Goal: Navigation & Orientation: Find specific page/section

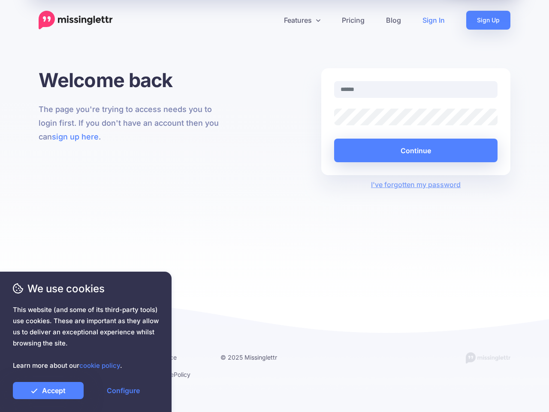
click at [275, 206] on div "Welcome back The page you're trying to access needs you to login first. If you …" at bounding box center [274, 182] width 549 height 229
click at [271, 20] on icon at bounding box center [271, 20] width 4 height 4
click at [302, 20] on link "Features" at bounding box center [302, 20] width 58 height 19
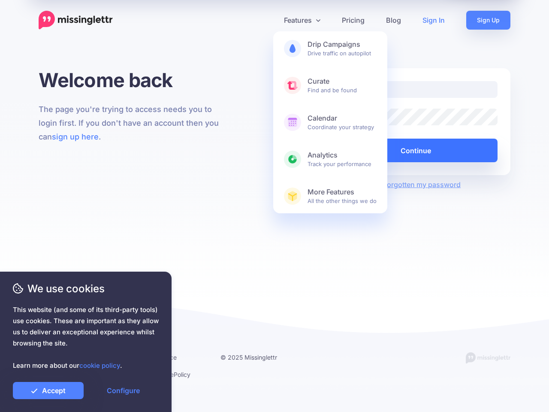
click at [416, 150] on button "Continue" at bounding box center [415, 151] width 163 height 24
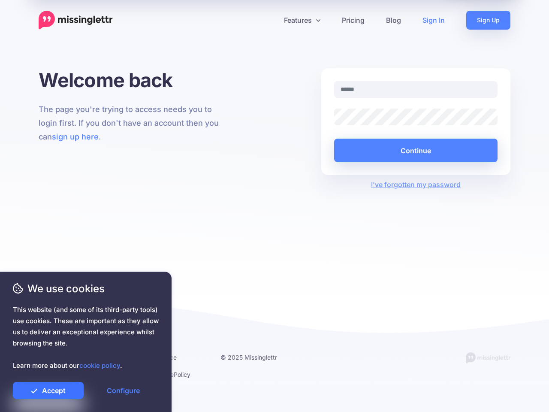
click at [48, 390] on link "Accept" at bounding box center [48, 390] width 71 height 17
click at [123, 390] on link "Configure" at bounding box center [123, 390] width 71 height 17
